Goal: Task Accomplishment & Management: Manage account settings

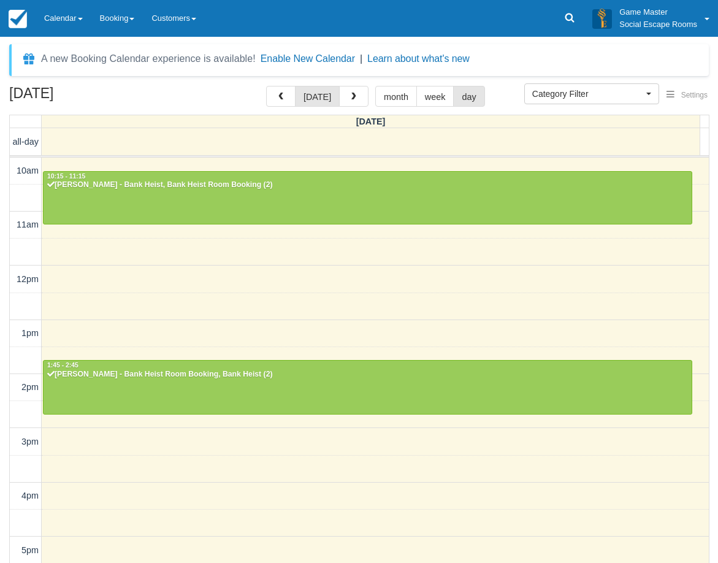
select select
click at [59, 24] on link "Calendar" at bounding box center [64, 18] width 56 height 37
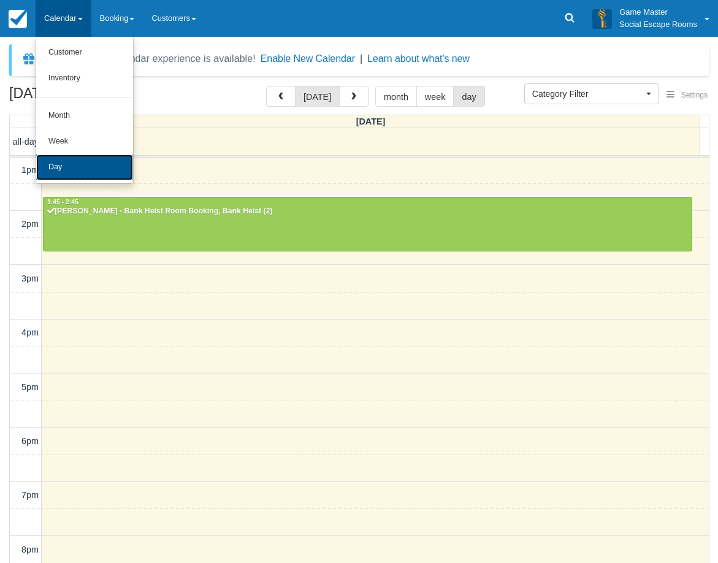
click at [63, 166] on link "Day" at bounding box center [84, 168] width 97 height 26
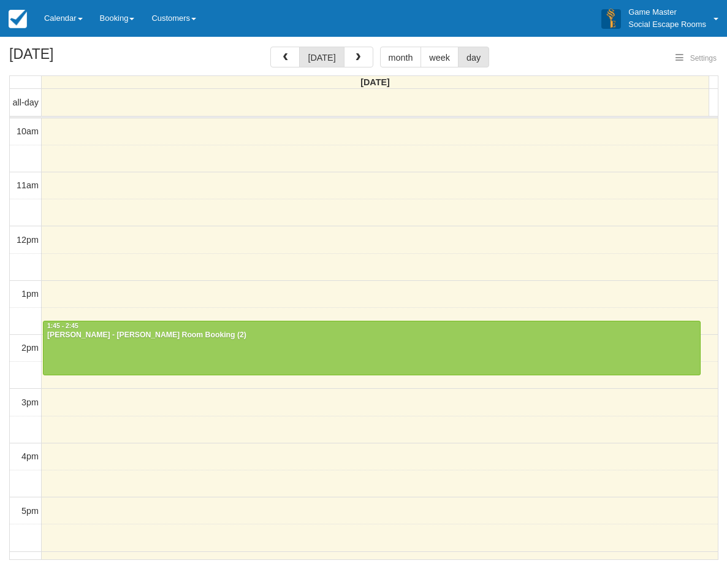
select select
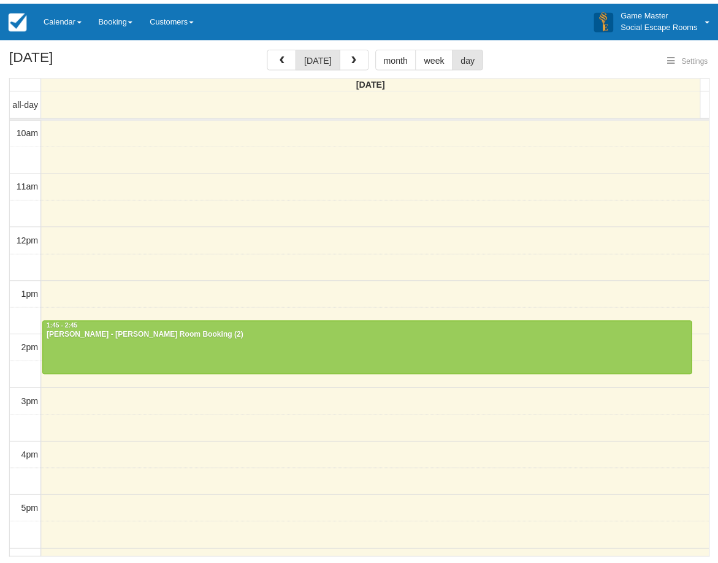
scroll to position [163, 0]
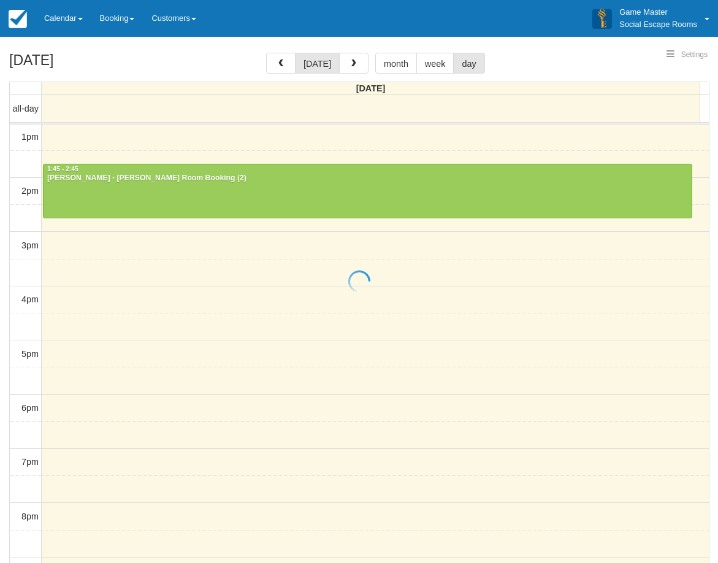
select select
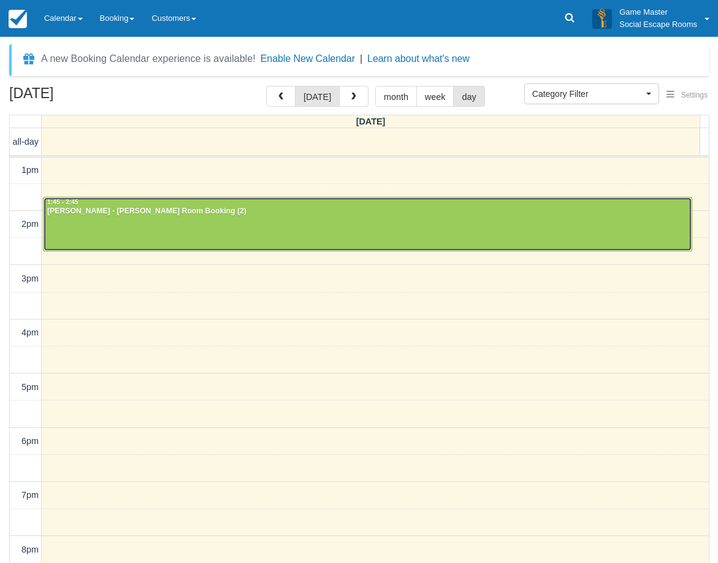
click at [87, 233] on div at bounding box center [368, 224] width 648 height 53
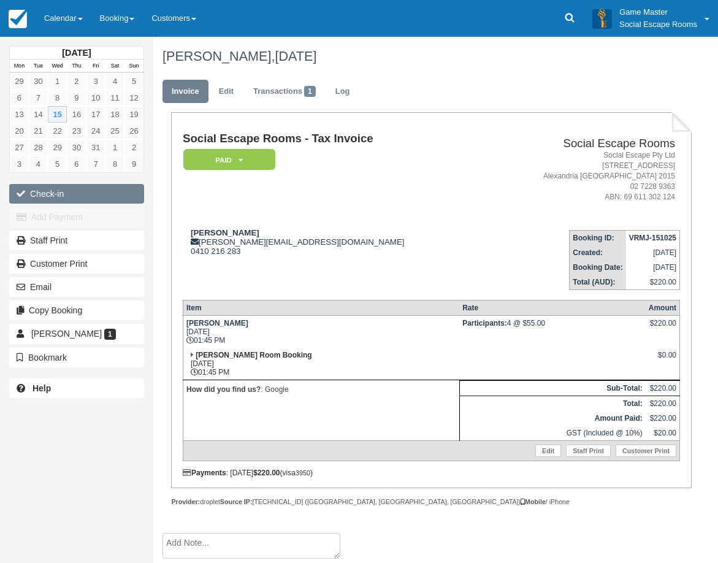
click at [47, 191] on button "Check-in" at bounding box center [76, 194] width 135 height 20
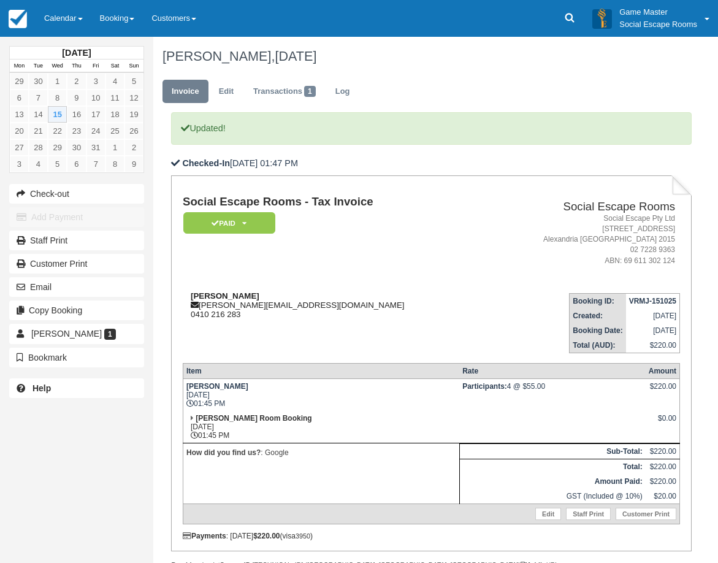
click at [213, 305] on div "Nicola nicola.futeran@gmail.com 0410 216 283" at bounding box center [335, 305] width 304 height 28
drag, startPoint x: 213, startPoint y: 305, endPoint x: 234, endPoint y: 304, distance: 20.9
click at [234, 304] on div "Nicola nicola.futeran@gmail.com 0410 216 283" at bounding box center [335, 305] width 304 height 28
click at [347, 304] on div "Nicola nicola.futeran@gmail.com 0410 216 283" at bounding box center [335, 305] width 304 height 28
click at [435, 251] on td "Social Escape Rooms - Tax Invoice Paid   Pending Reserved Deposit Blocked for C…" at bounding box center [335, 239] width 304 height 87
